Goal: Obtain resource: Download file/media

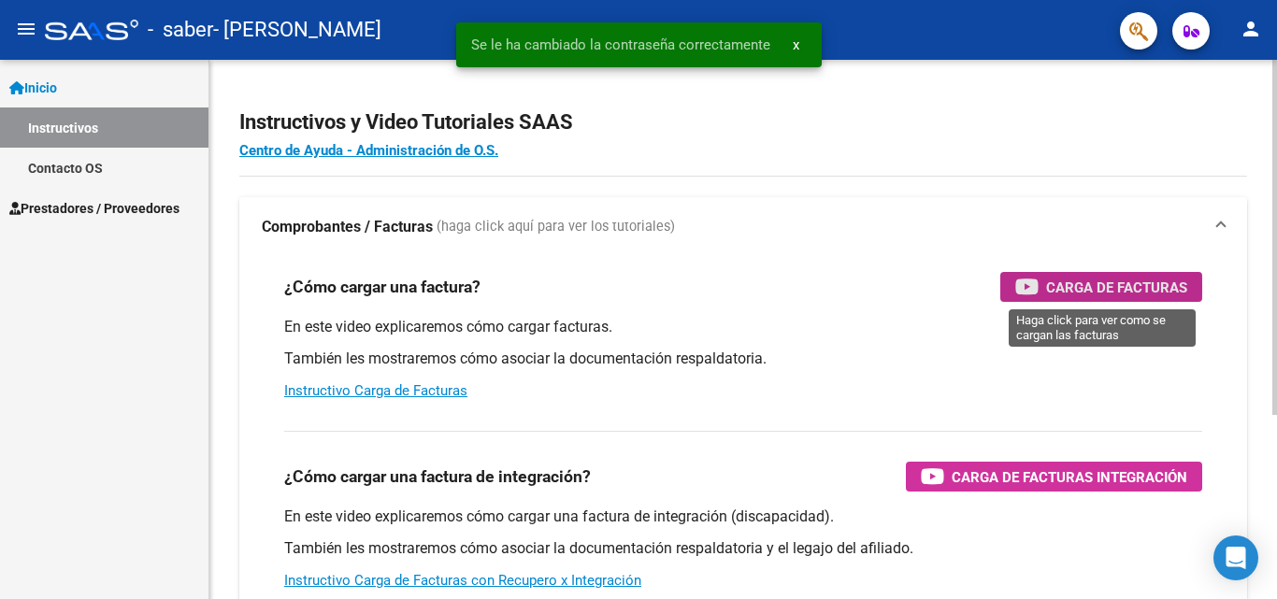
click at [1066, 287] on span "Carga de Facturas" at bounding box center [1116, 287] width 141 height 23
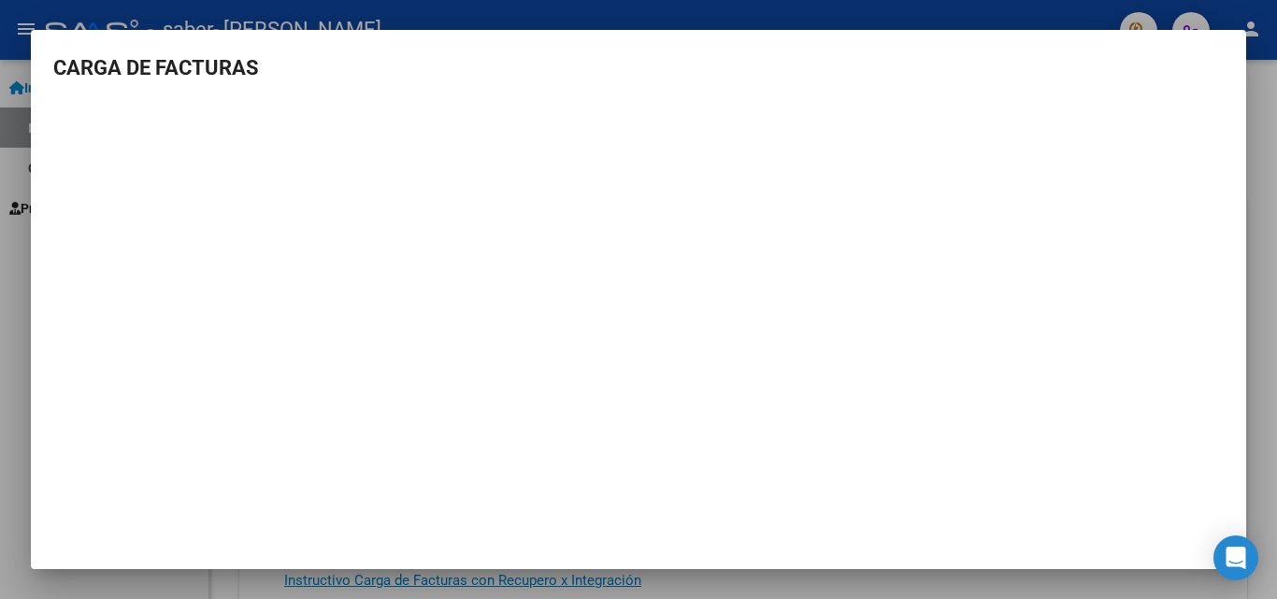
click at [1264, 336] on div at bounding box center [638, 299] width 1277 height 599
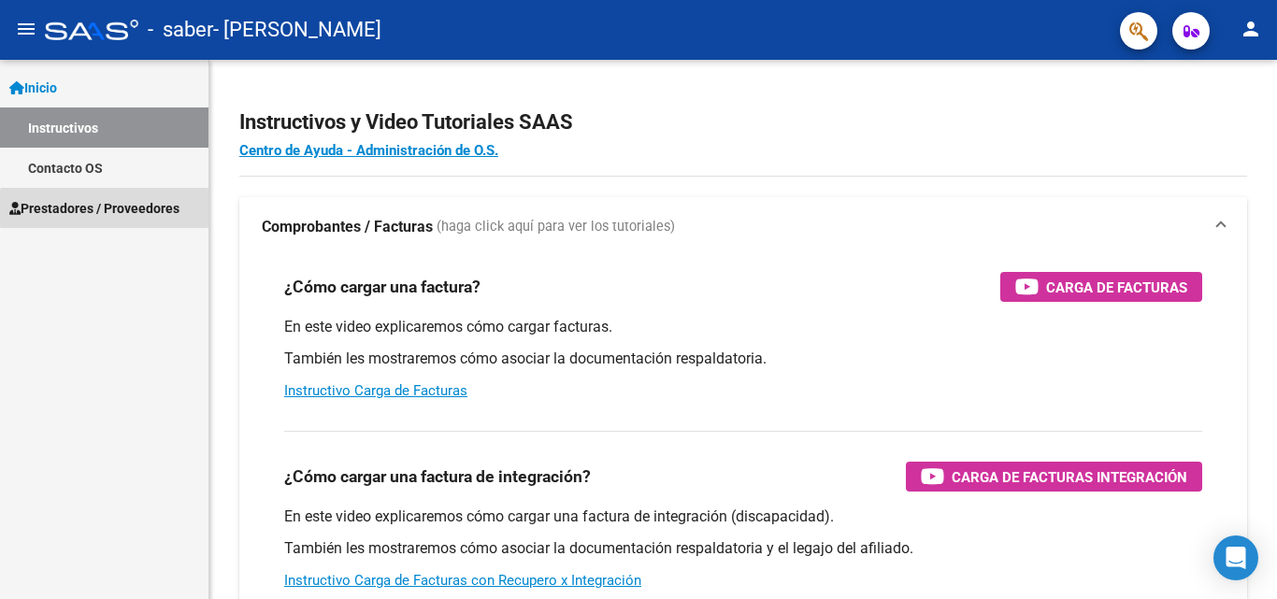
click at [158, 208] on span "Prestadores / Proveedores" at bounding box center [94, 208] width 170 height 21
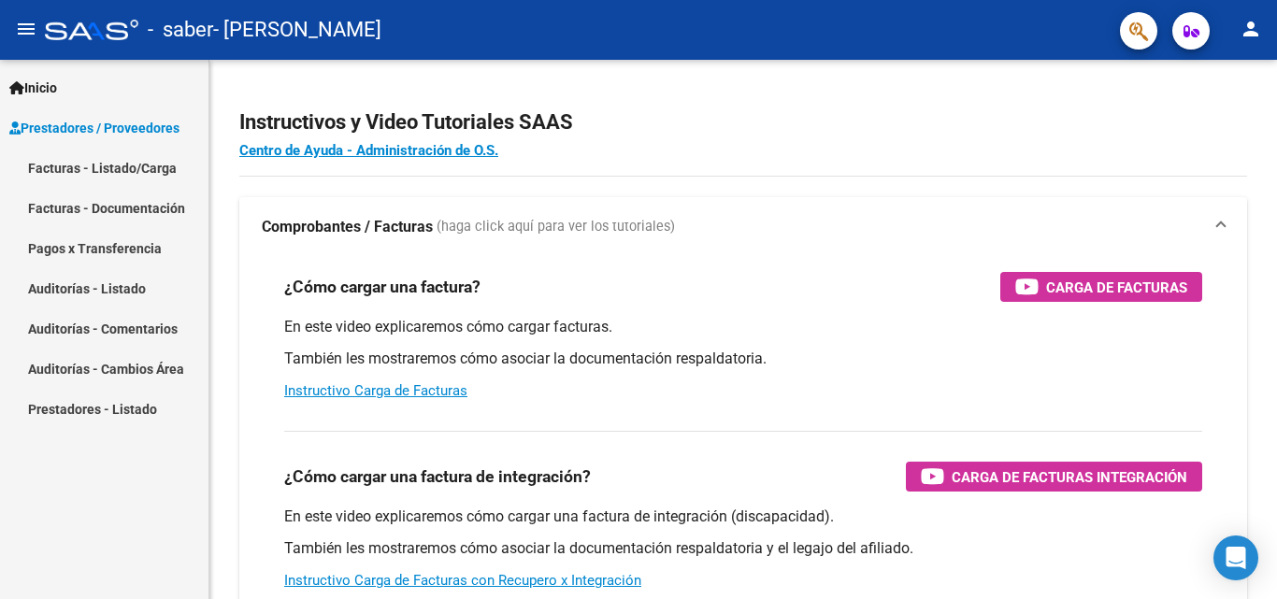
click at [161, 173] on link "Facturas - Listado/Carga" at bounding box center [104, 168] width 208 height 40
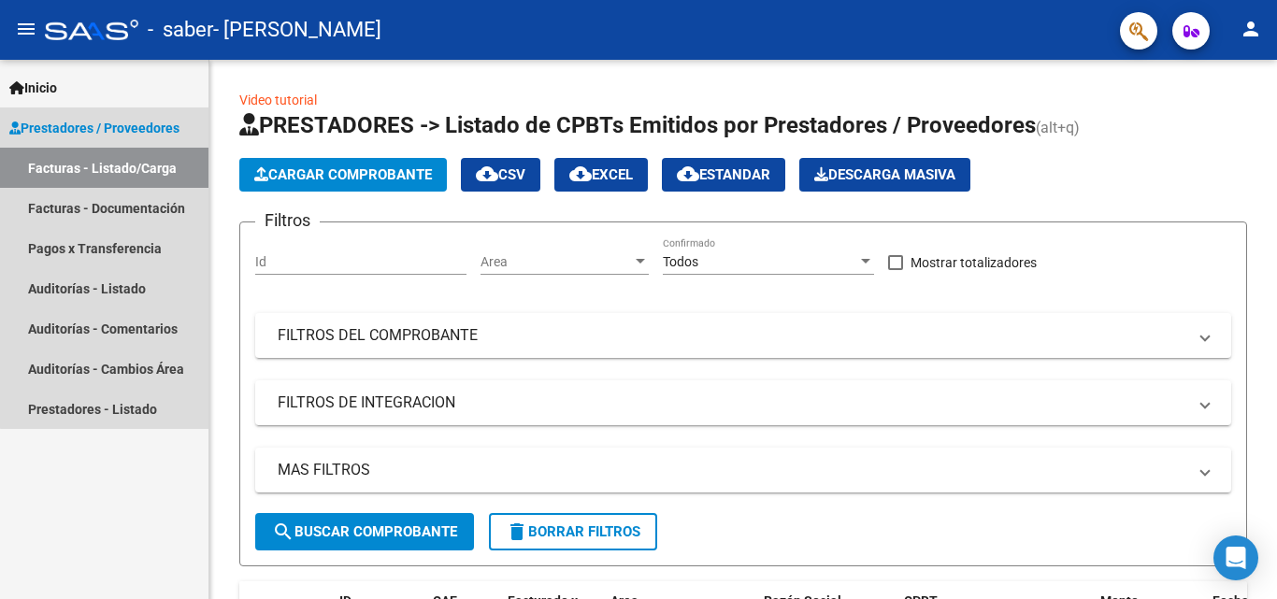
click at [131, 118] on span "Prestadores / Proveedores" at bounding box center [94, 128] width 170 height 21
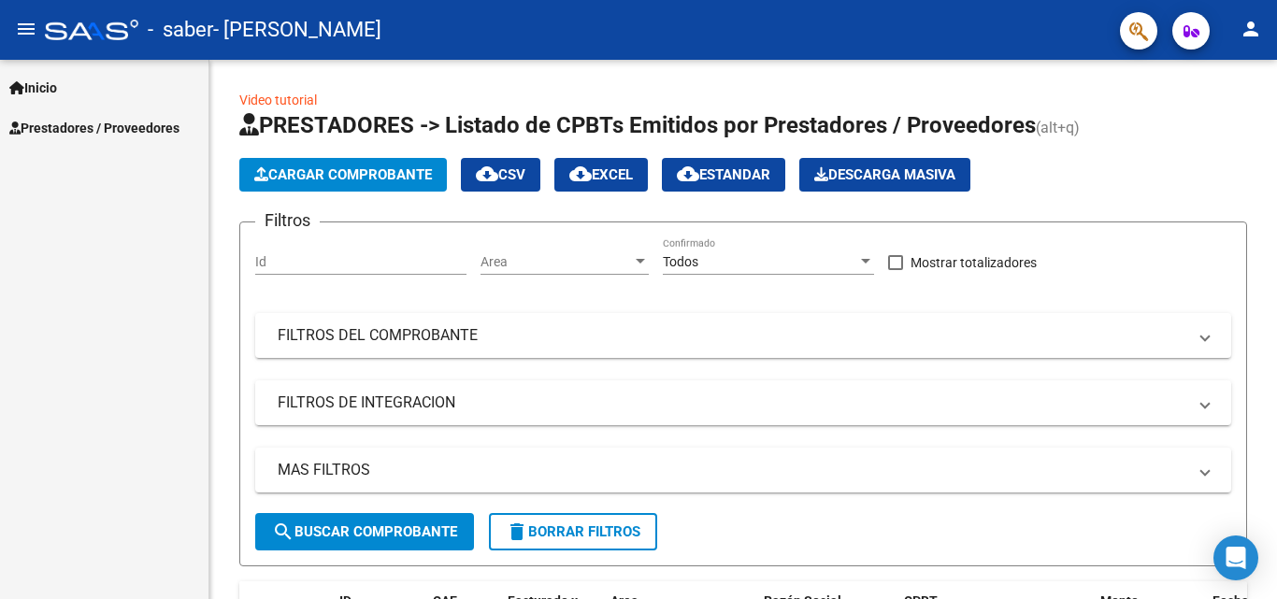
click at [1254, 38] on mat-icon "person" at bounding box center [1251, 29] width 22 height 22
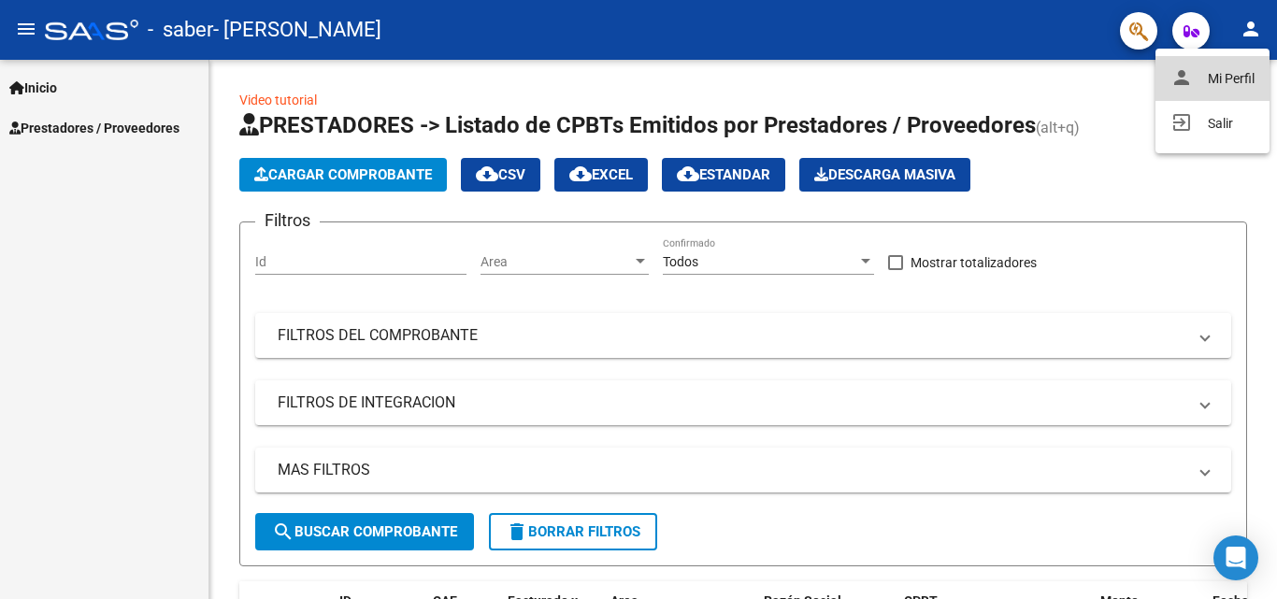
click at [1241, 79] on button "person Mi Perfil" at bounding box center [1212, 78] width 114 height 45
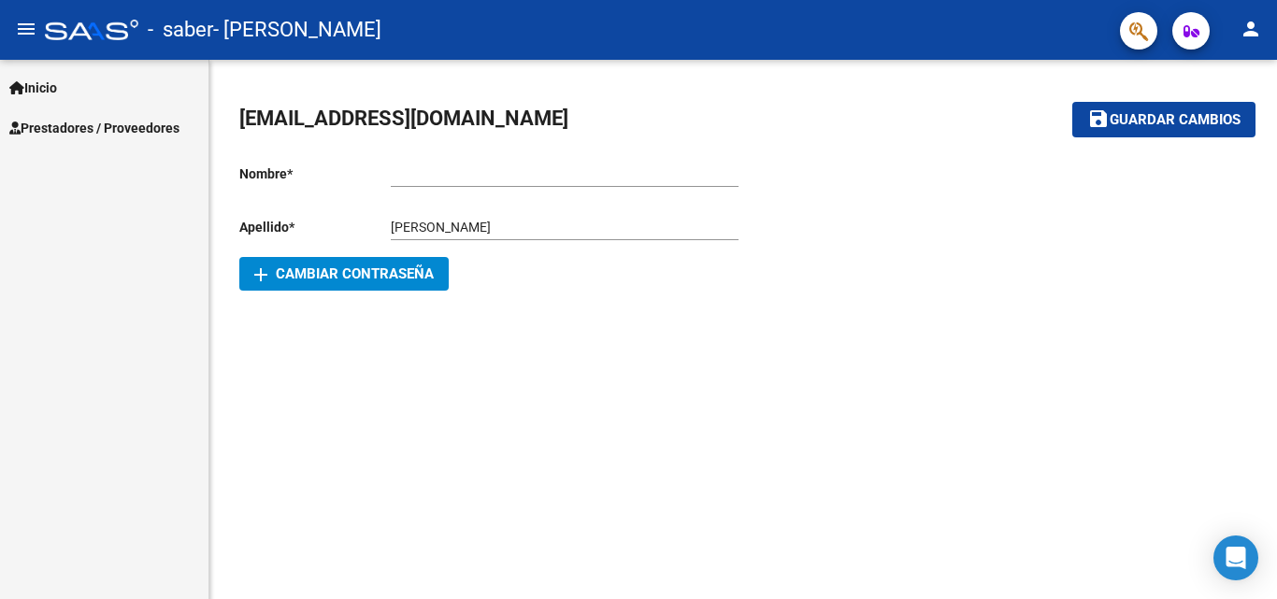
drag, startPoint x: 610, startPoint y: 150, endPoint x: 604, endPoint y: 176, distance: 27.0
click at [610, 152] on div "Ingresar nombre" at bounding box center [565, 168] width 348 height 37
click at [604, 176] on input "Ingresar nombre" at bounding box center [565, 174] width 348 height 16
click at [690, 164] on div "Ingresar nombre" at bounding box center [565, 168] width 348 height 37
click at [67, 87] on link "Inicio" at bounding box center [104, 87] width 208 height 40
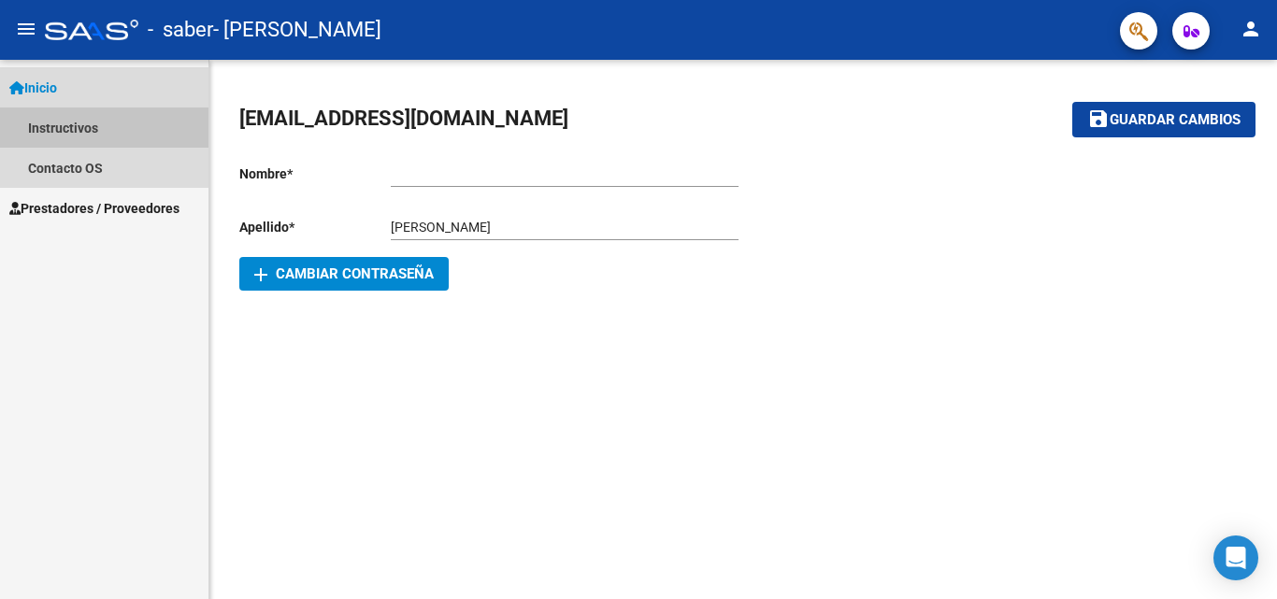
click at [78, 118] on link "Instructivos" at bounding box center [104, 128] width 208 height 40
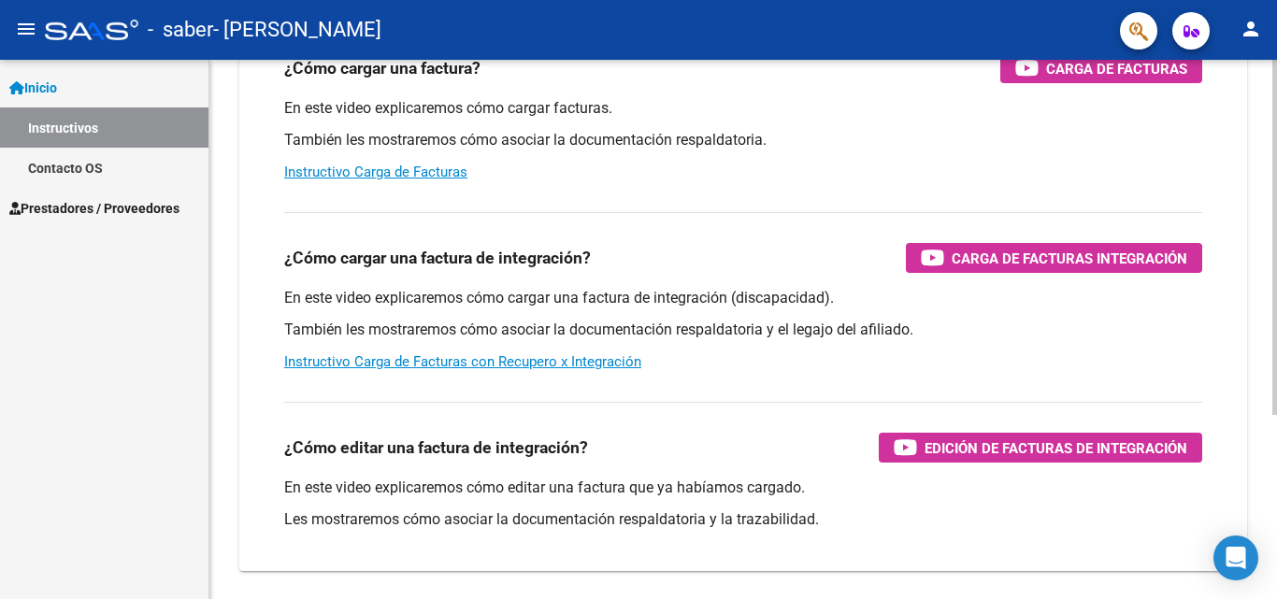
scroll to position [280, 0]
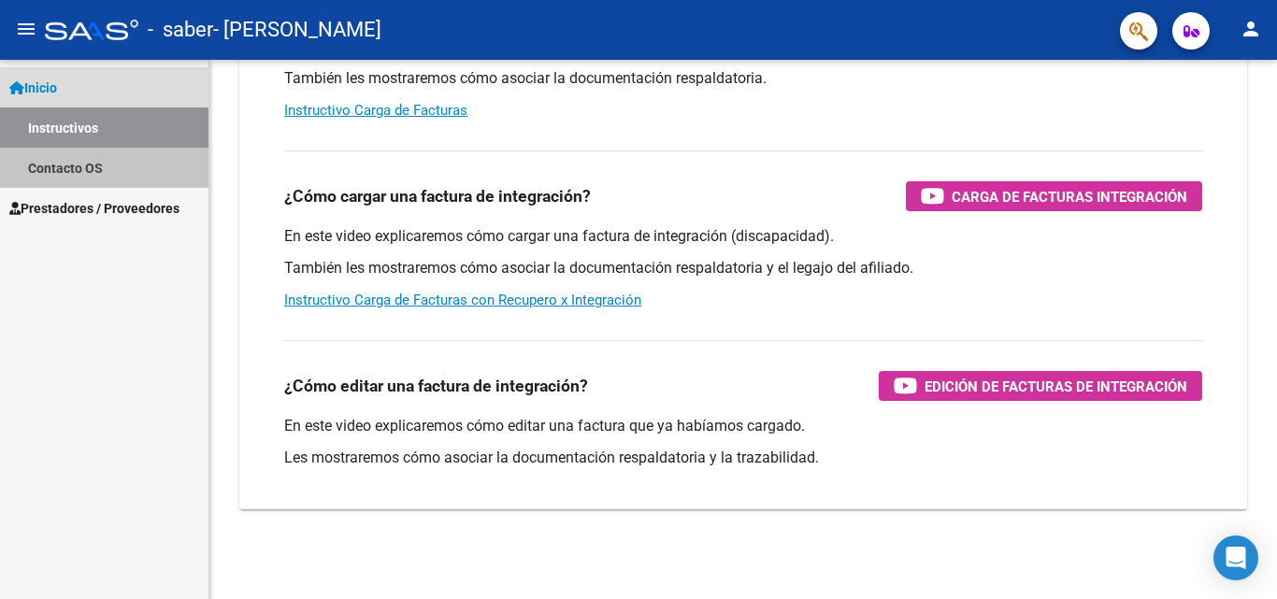
click at [158, 179] on link "Contacto OS" at bounding box center [104, 168] width 208 height 40
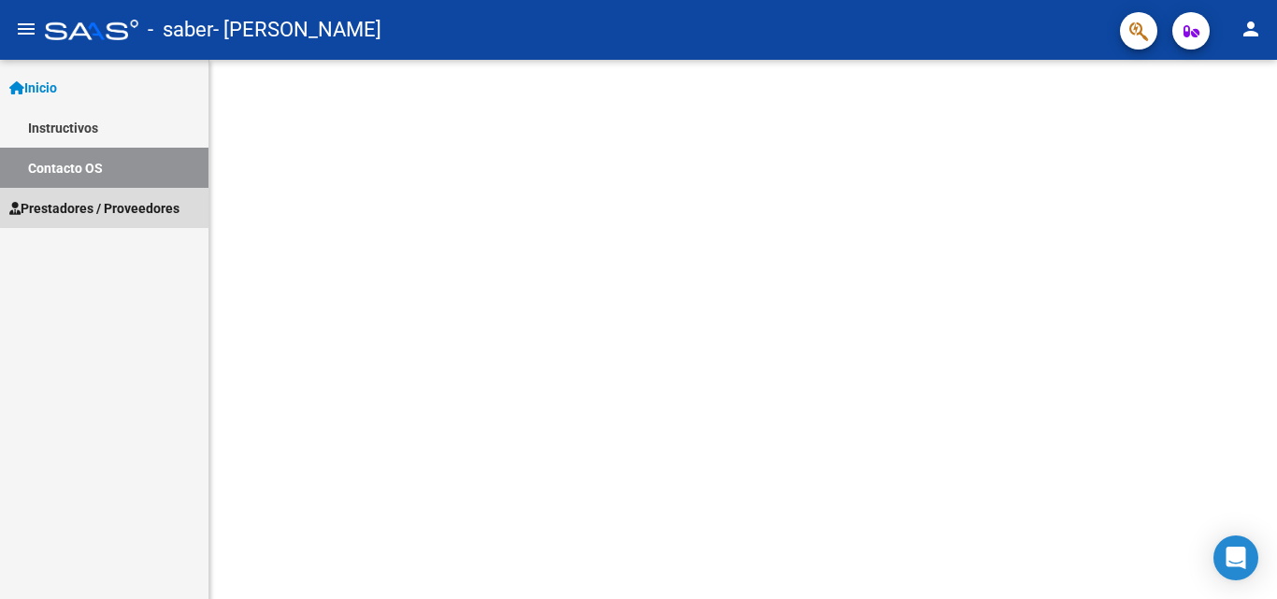
click at [157, 204] on span "Prestadores / Proveedores" at bounding box center [94, 208] width 170 height 21
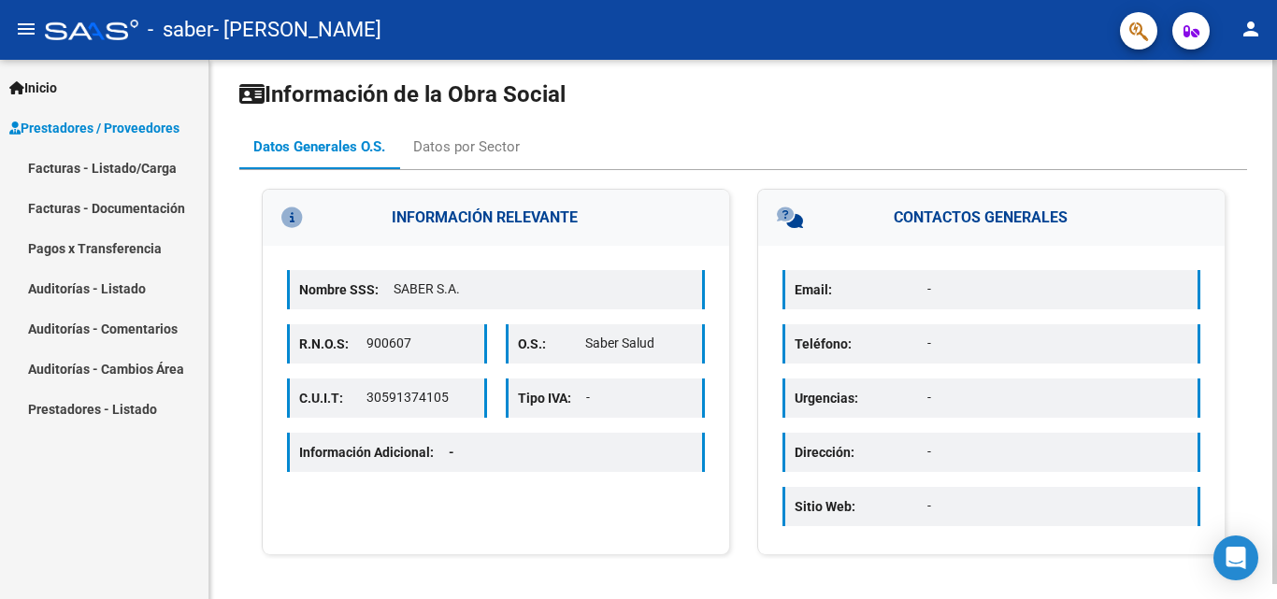
scroll to position [15, 0]
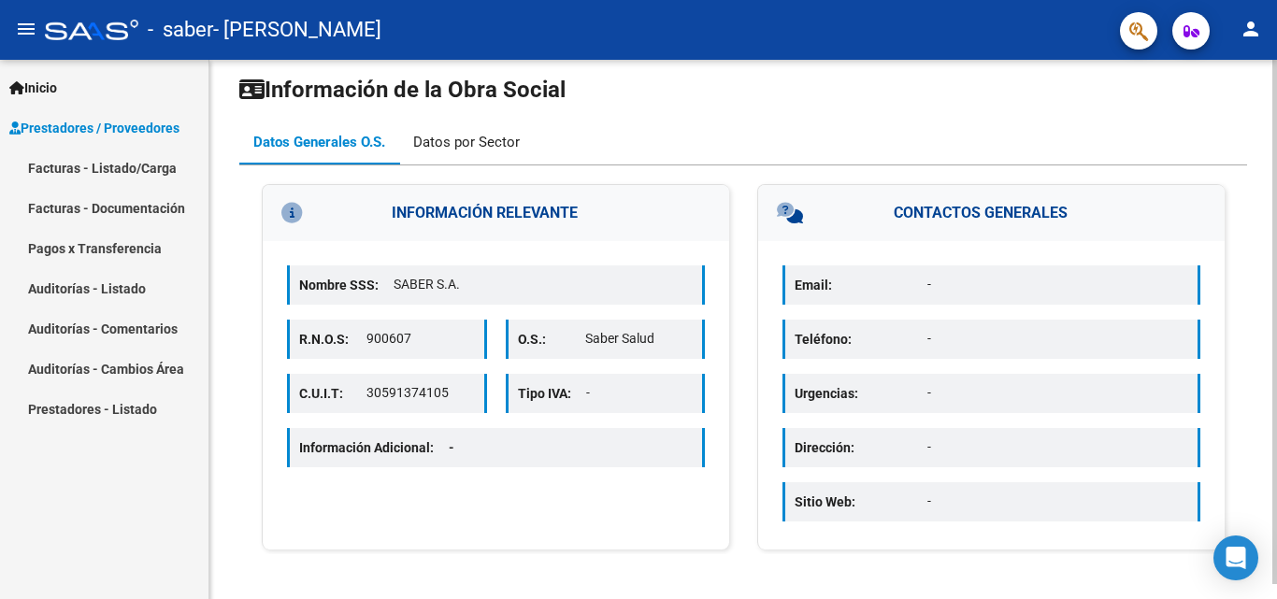
click at [462, 129] on div "Datos por Sector" at bounding box center [466, 142] width 135 height 45
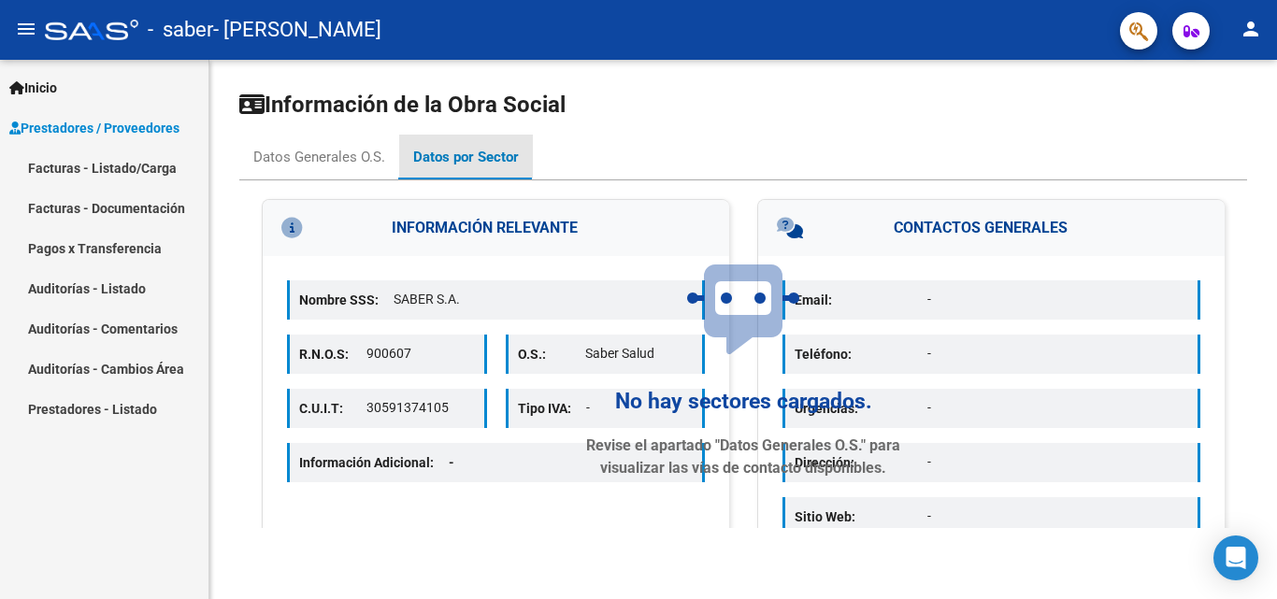
scroll to position [0, 0]
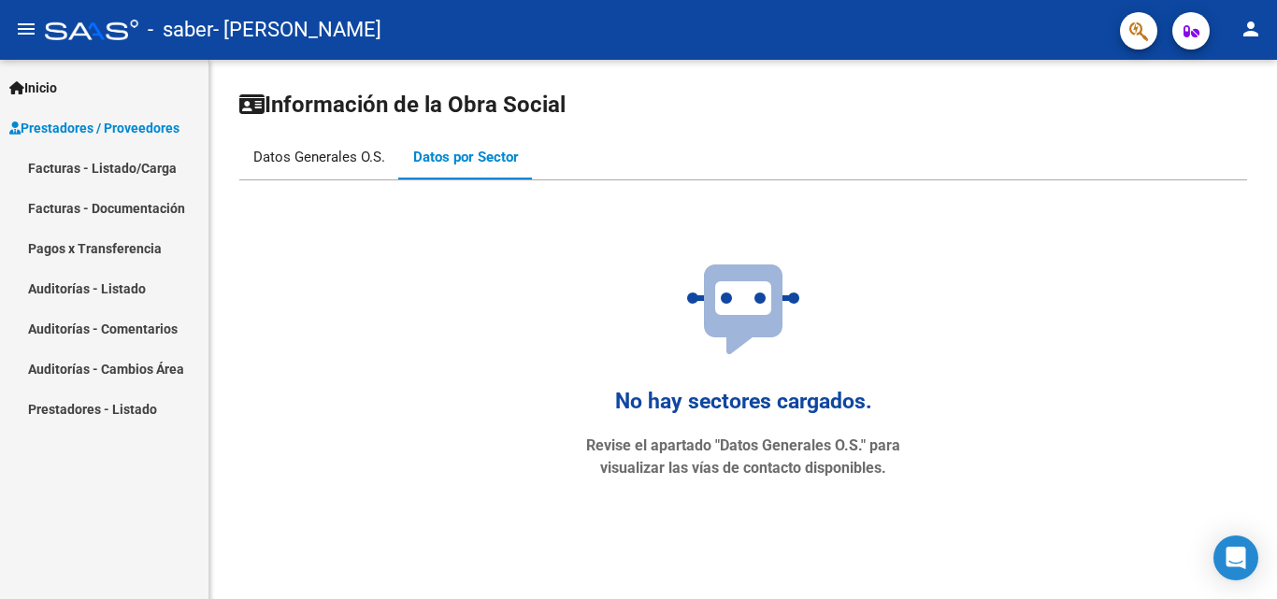
click at [352, 165] on div "Datos Generales O.S." at bounding box center [319, 157] width 132 height 21
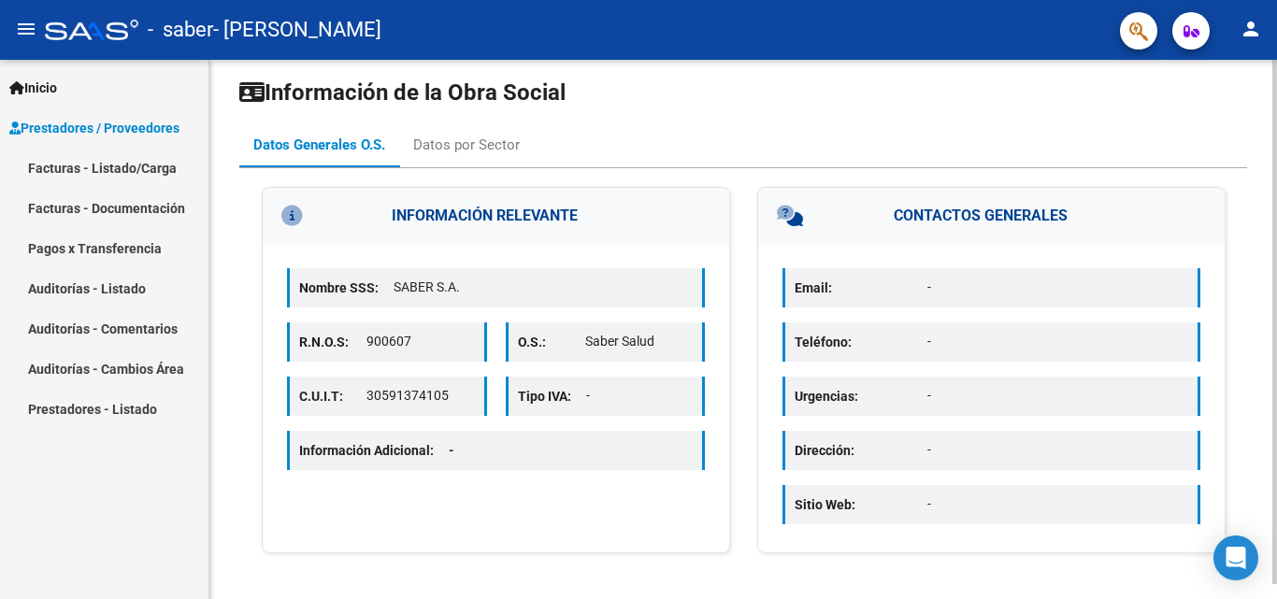
scroll to position [15, 0]
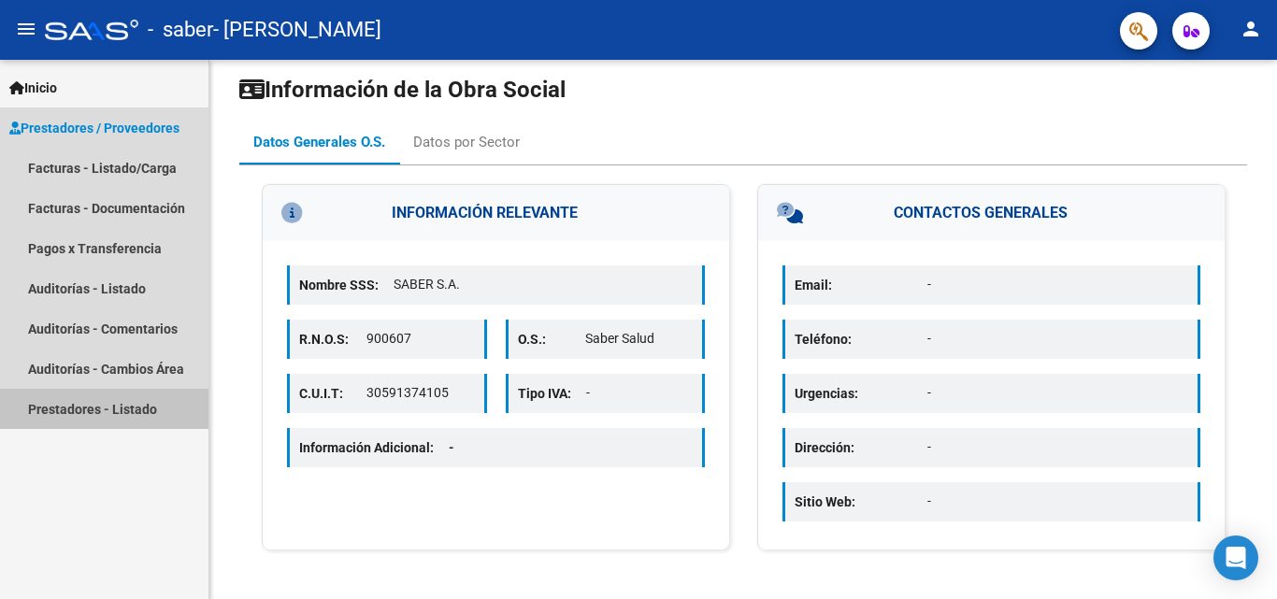
click at [169, 411] on link "Prestadores - Listado" at bounding box center [104, 409] width 208 height 40
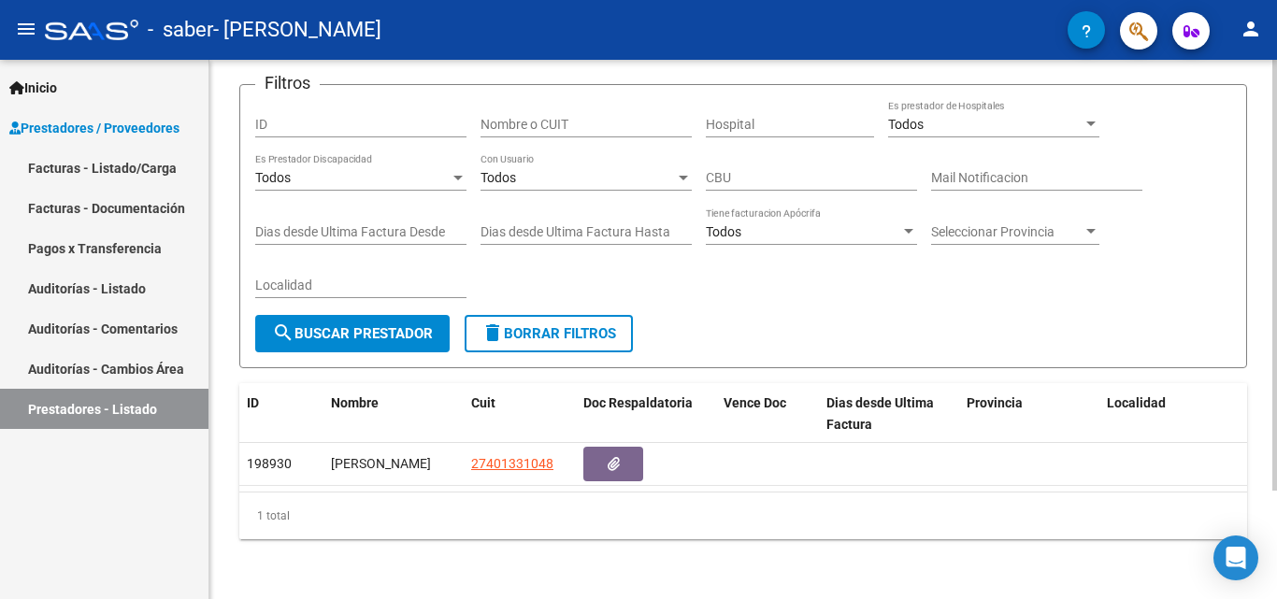
scroll to position [136, 0]
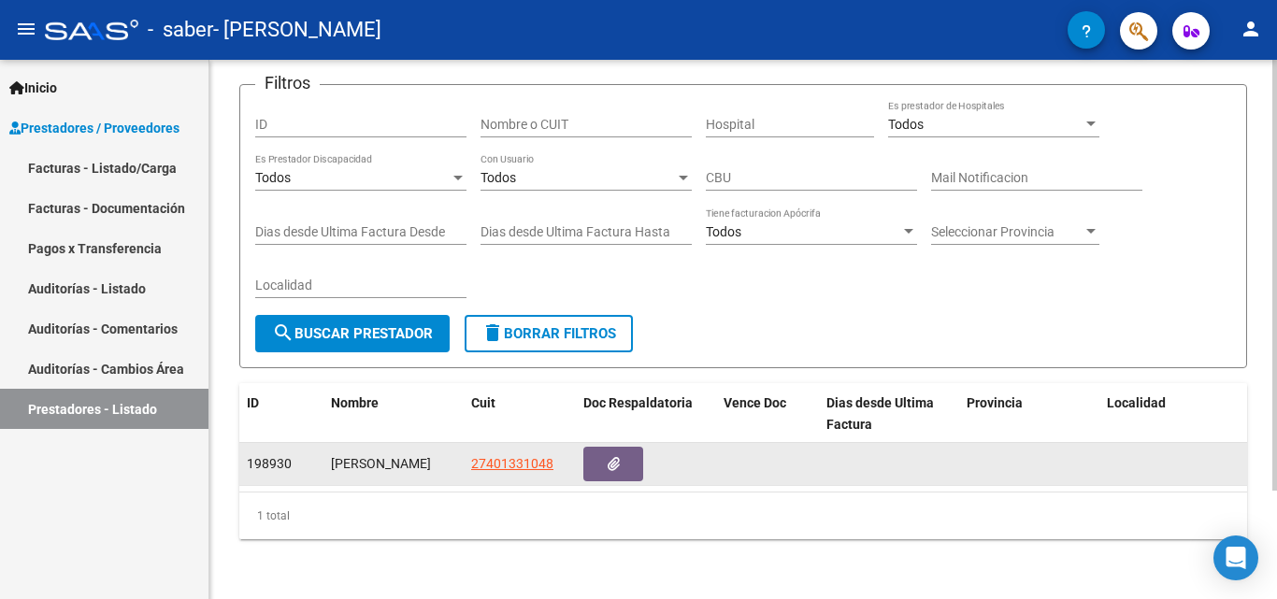
click at [644, 447] on div at bounding box center [645, 464] width 125 height 35
click at [627, 447] on button "button" at bounding box center [613, 464] width 60 height 35
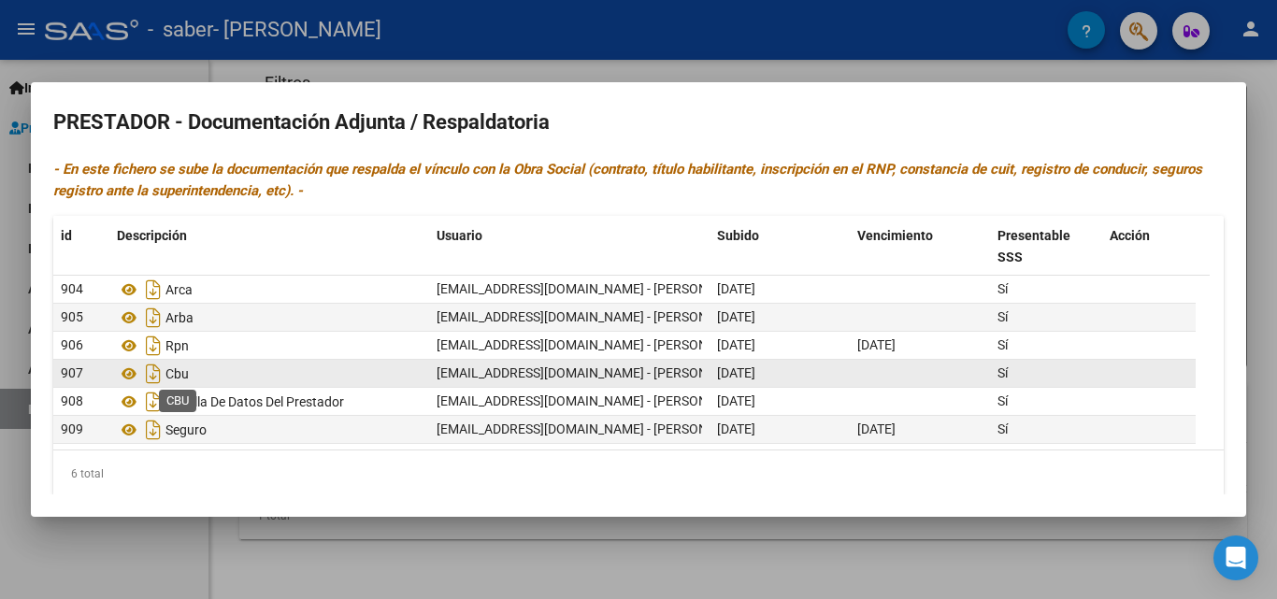
click at [172, 375] on span "Cbu" at bounding box center [176, 373] width 23 height 15
click at [122, 375] on icon at bounding box center [129, 374] width 24 height 22
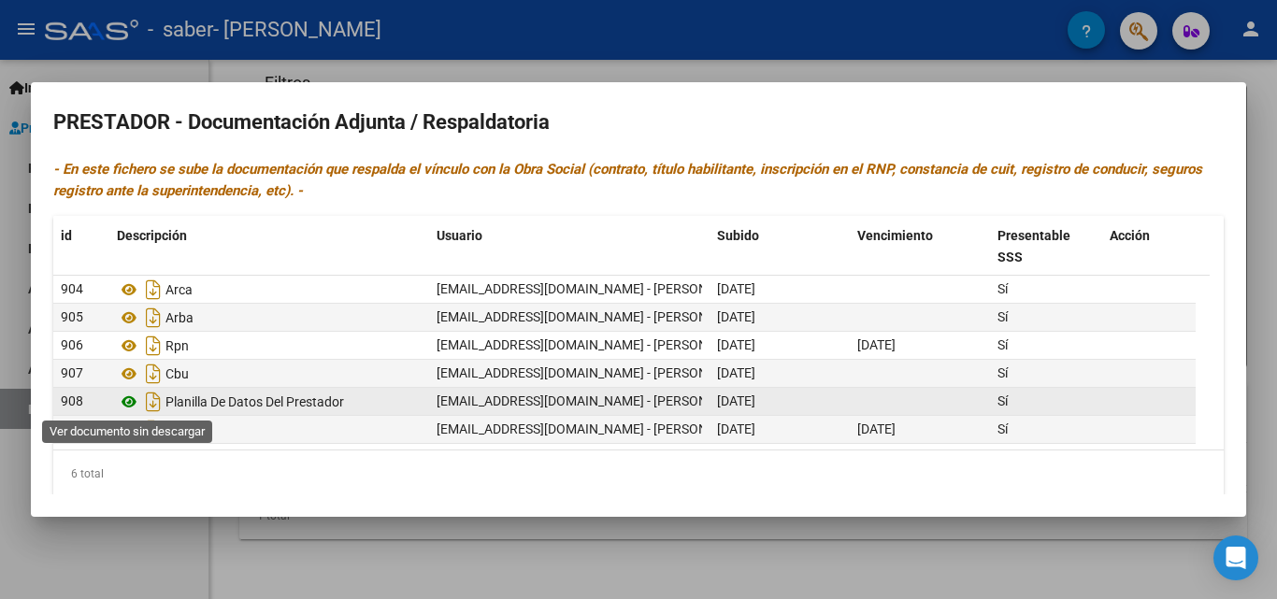
click at [132, 411] on icon at bounding box center [129, 402] width 24 height 22
